Goal: Information Seeking & Learning: Learn about a topic

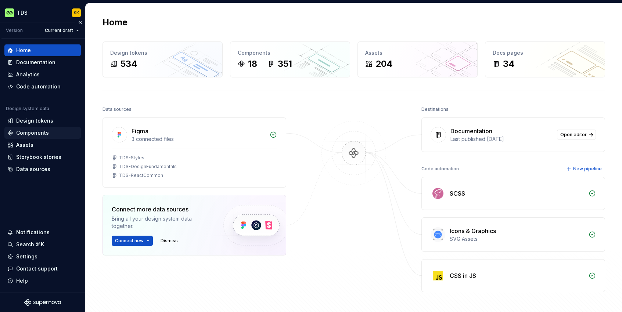
click at [29, 133] on div "Components" at bounding box center [32, 132] width 33 height 7
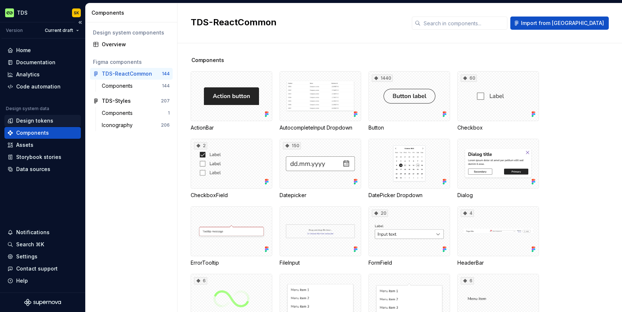
click at [33, 122] on div "Design tokens" at bounding box center [34, 120] width 37 height 7
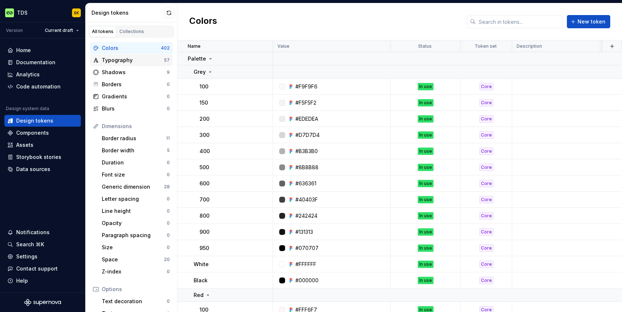
click at [117, 63] on div "Typography" at bounding box center [133, 60] width 62 height 7
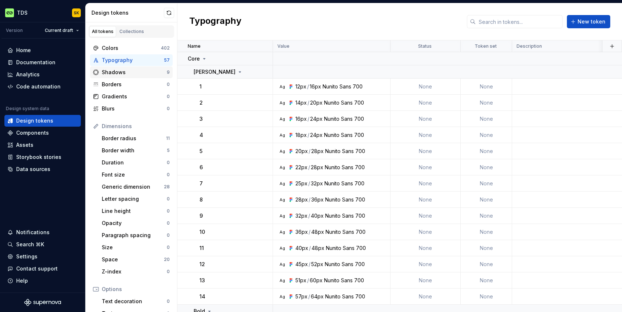
click at [112, 75] on div "Shadows" at bounding box center [134, 72] width 65 height 7
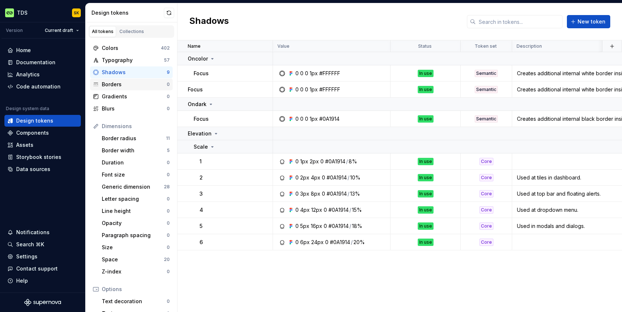
click at [113, 83] on div "Borders" at bounding box center [134, 84] width 65 height 7
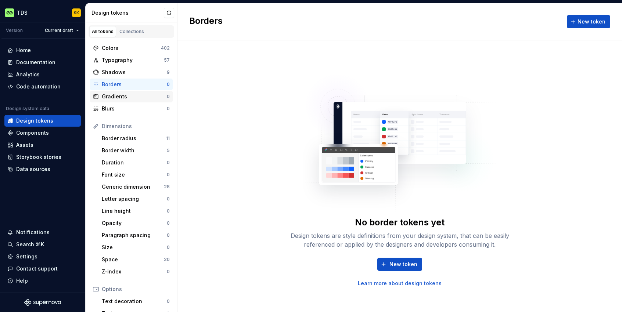
click at [116, 96] on div "Gradients" at bounding box center [134, 96] width 65 height 7
click at [111, 110] on div "Blurs" at bounding box center [134, 108] width 65 height 7
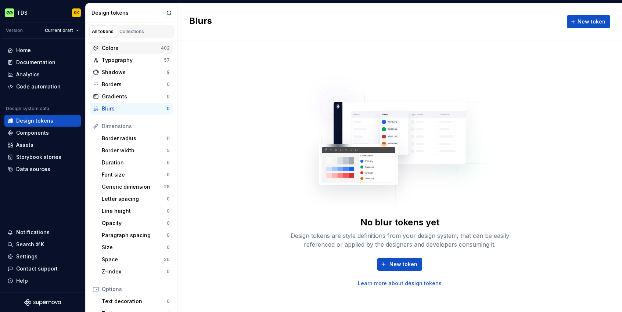
click at [117, 49] on div "Colors" at bounding box center [131, 47] width 59 height 7
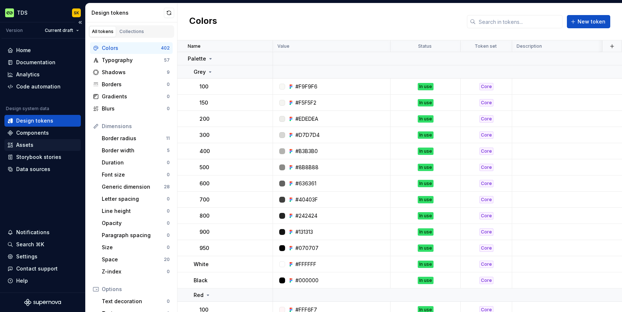
click at [24, 146] on div "Assets" at bounding box center [24, 145] width 17 height 7
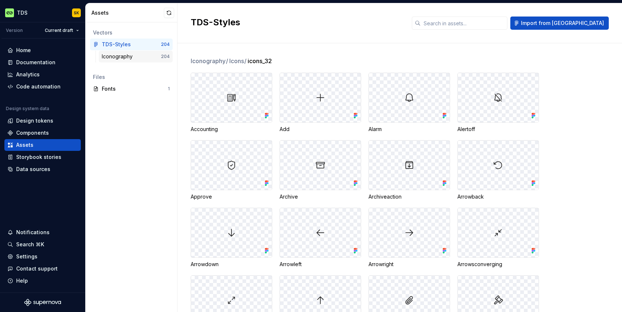
click at [123, 60] on div "Iconography" at bounding box center [119, 56] width 34 height 7
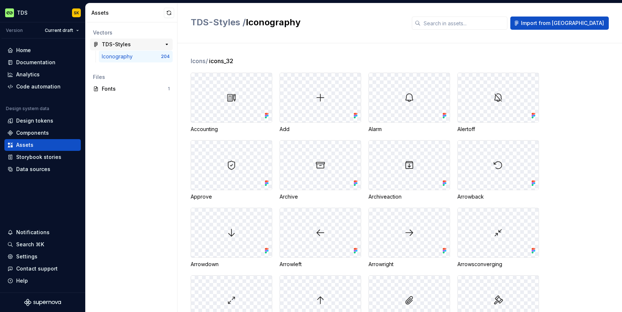
click at [118, 47] on div "TDS-Styles" at bounding box center [116, 44] width 29 height 7
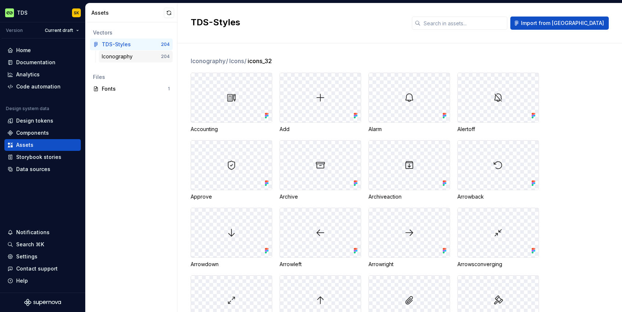
click at [118, 58] on div "Iconography" at bounding box center [119, 56] width 34 height 7
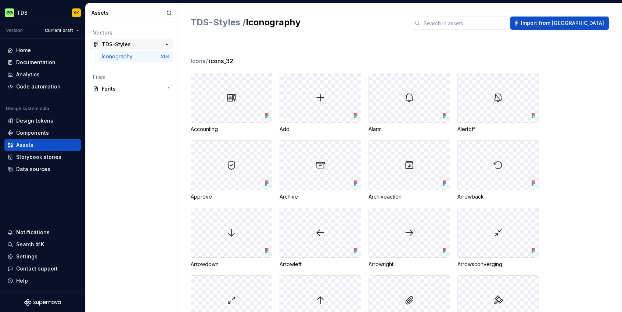
click at [118, 46] on div "TDS-Styles" at bounding box center [116, 44] width 29 height 7
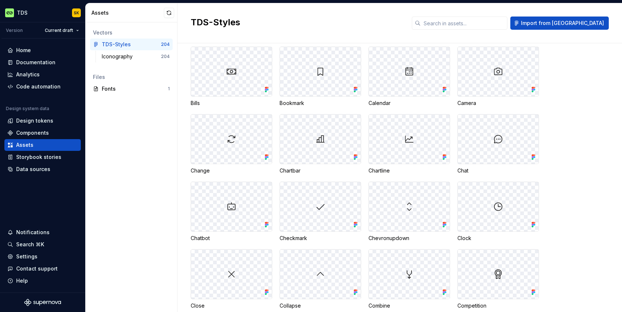
scroll to position [363, 0]
click at [113, 91] on div "Fonts" at bounding box center [135, 88] width 66 height 7
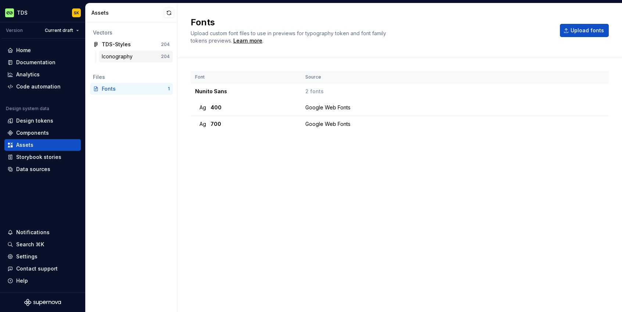
click at [120, 56] on div "Iconography" at bounding box center [119, 56] width 34 height 7
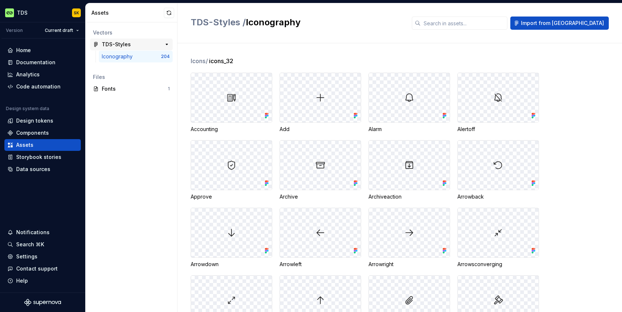
click at [121, 46] on div "TDS-Styles" at bounding box center [116, 44] width 29 height 7
